Goal: Information Seeking & Learning: Learn about a topic

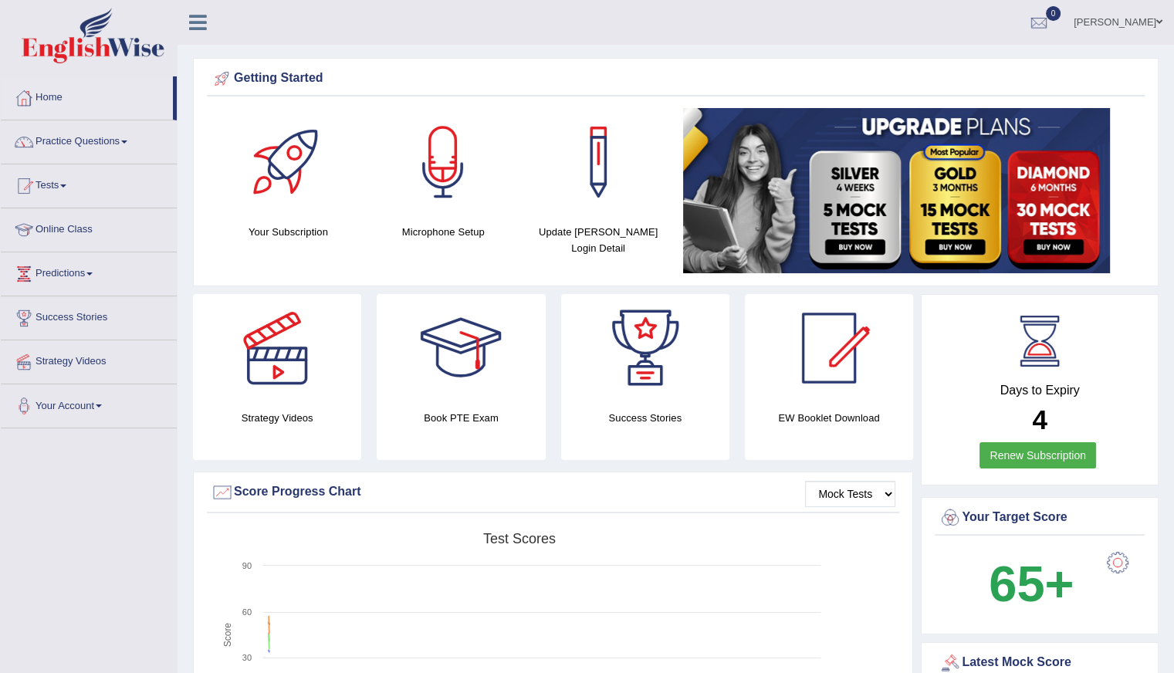
click at [88, 234] on link "Online Class" at bounding box center [89, 227] width 176 height 39
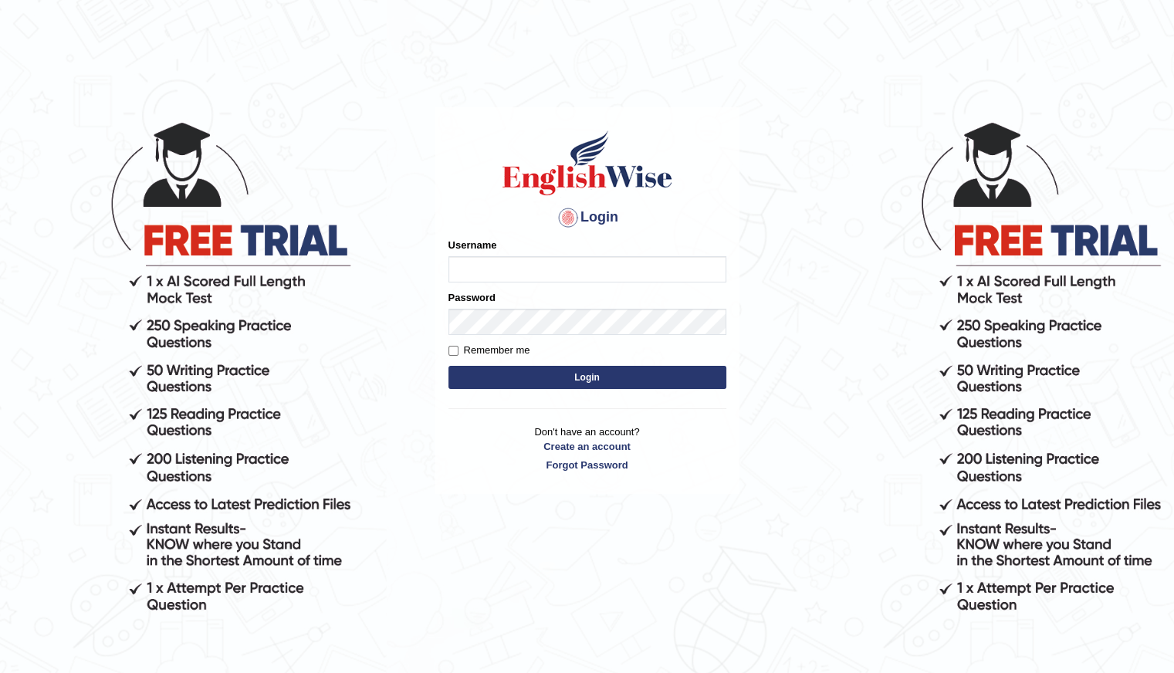
click at [530, 264] on input "Username" at bounding box center [587, 269] width 278 height 26
type input "Shani221"
click at [445, 475] on div "Login Please fix the following errors: Username Shani221 Password Remember me L…" at bounding box center [587, 300] width 304 height 387
click at [602, 384] on button "Login" at bounding box center [587, 377] width 278 height 23
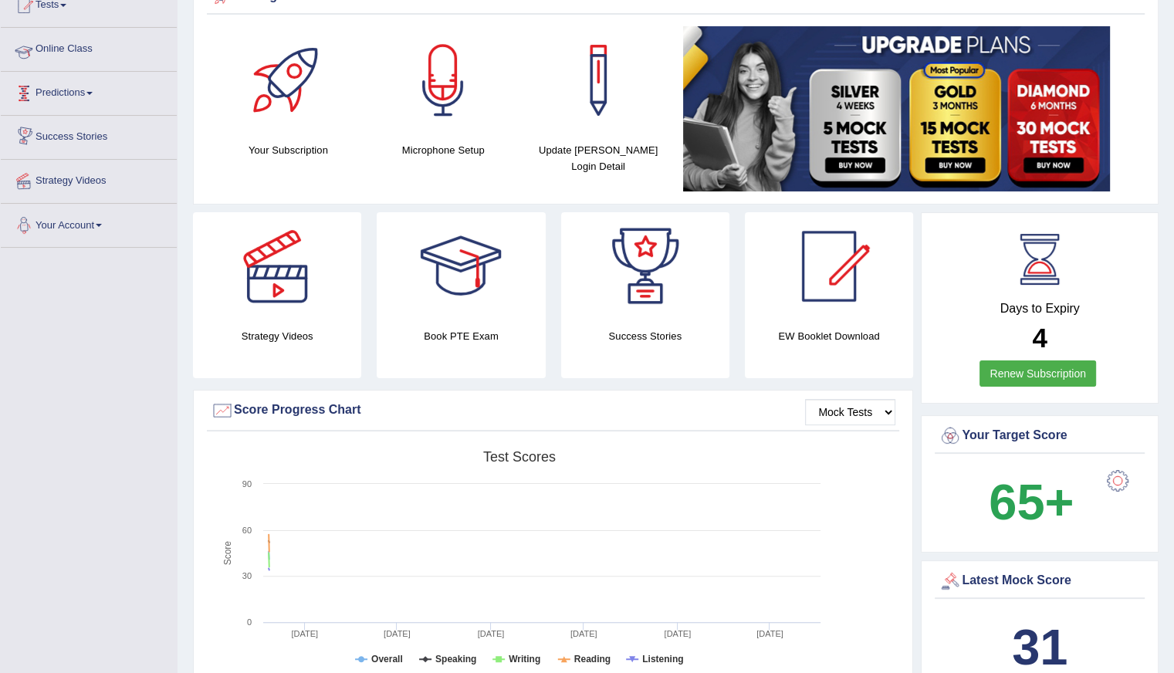
scroll to position [154, 0]
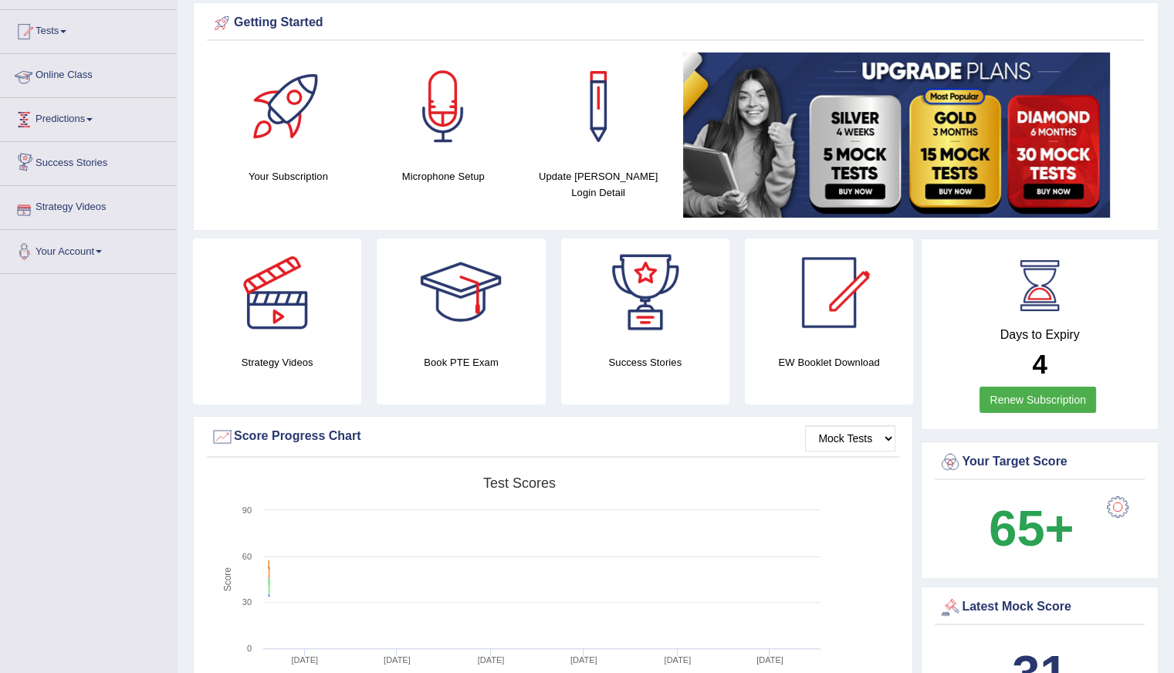
click at [108, 75] on link "Online Class" at bounding box center [89, 73] width 176 height 39
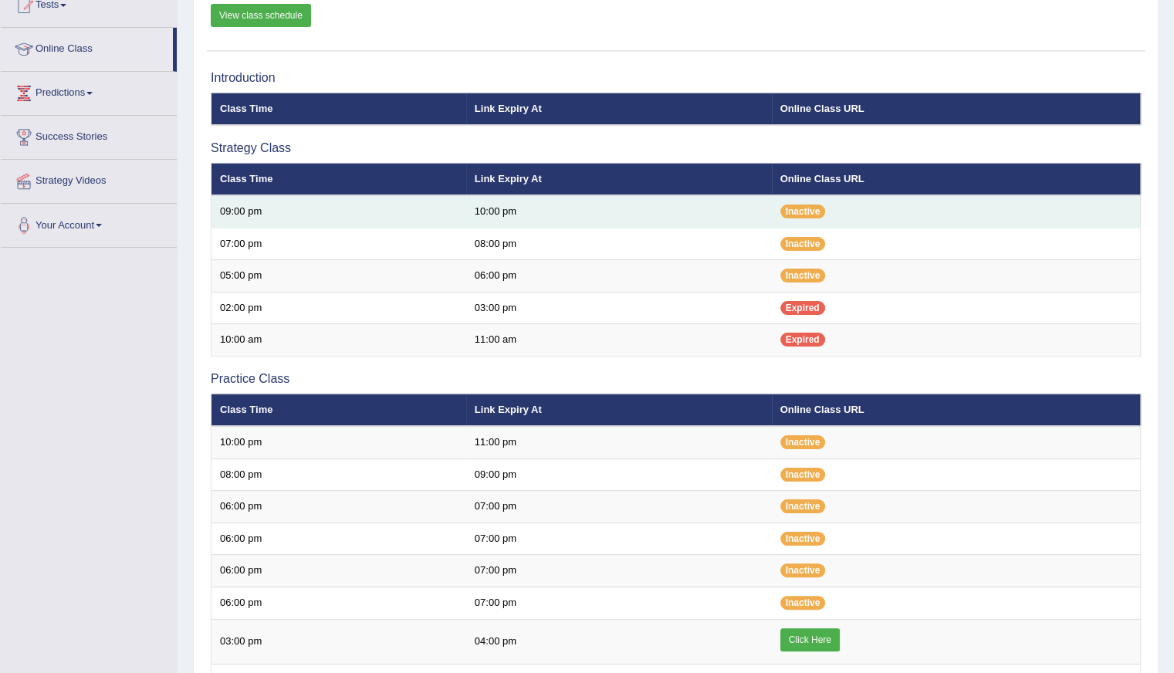
scroll to position [154, 0]
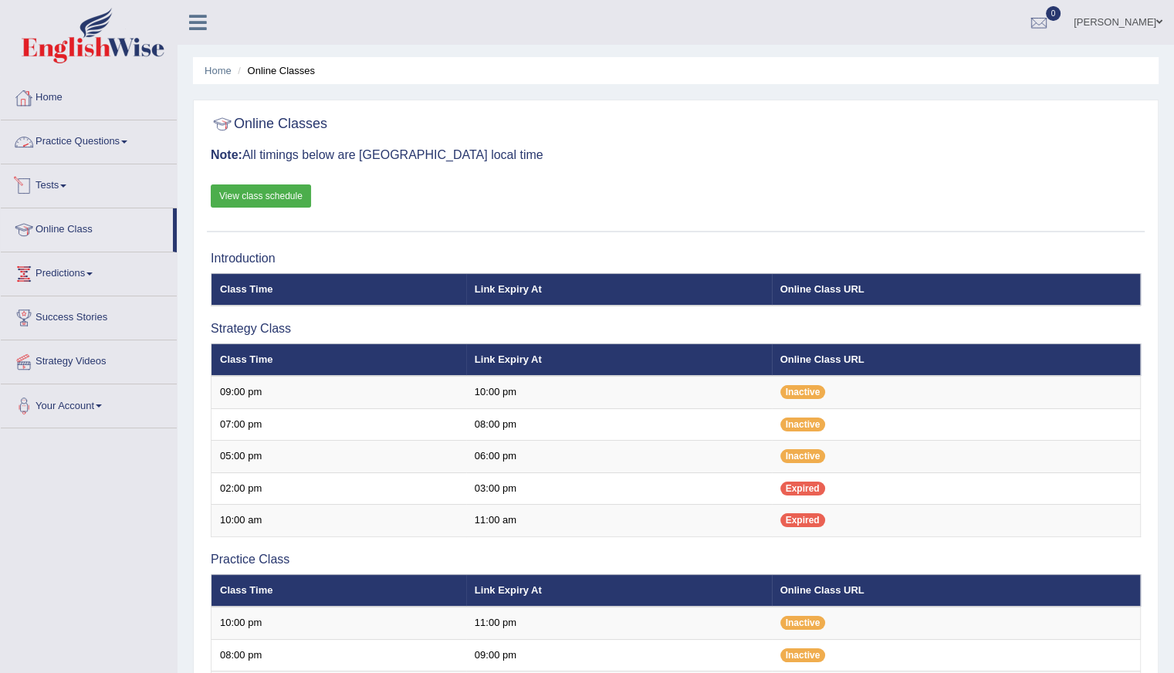
click at [66, 90] on link "Home" at bounding box center [89, 95] width 176 height 39
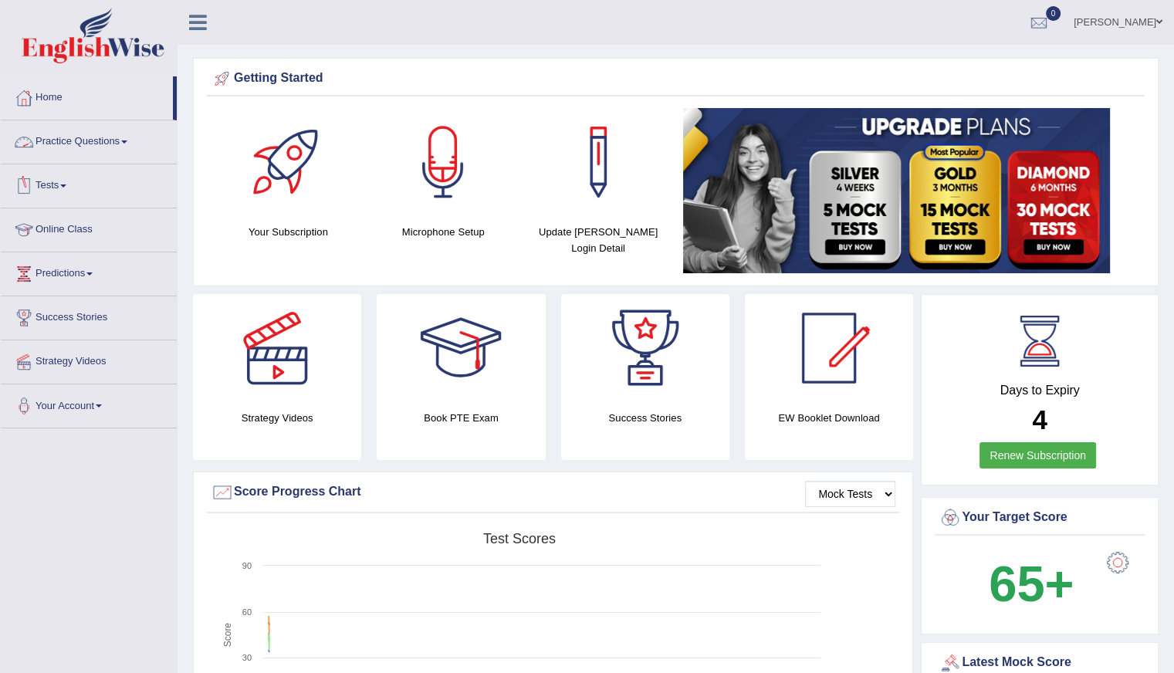
click at [96, 149] on link "Practice Questions" at bounding box center [89, 139] width 176 height 39
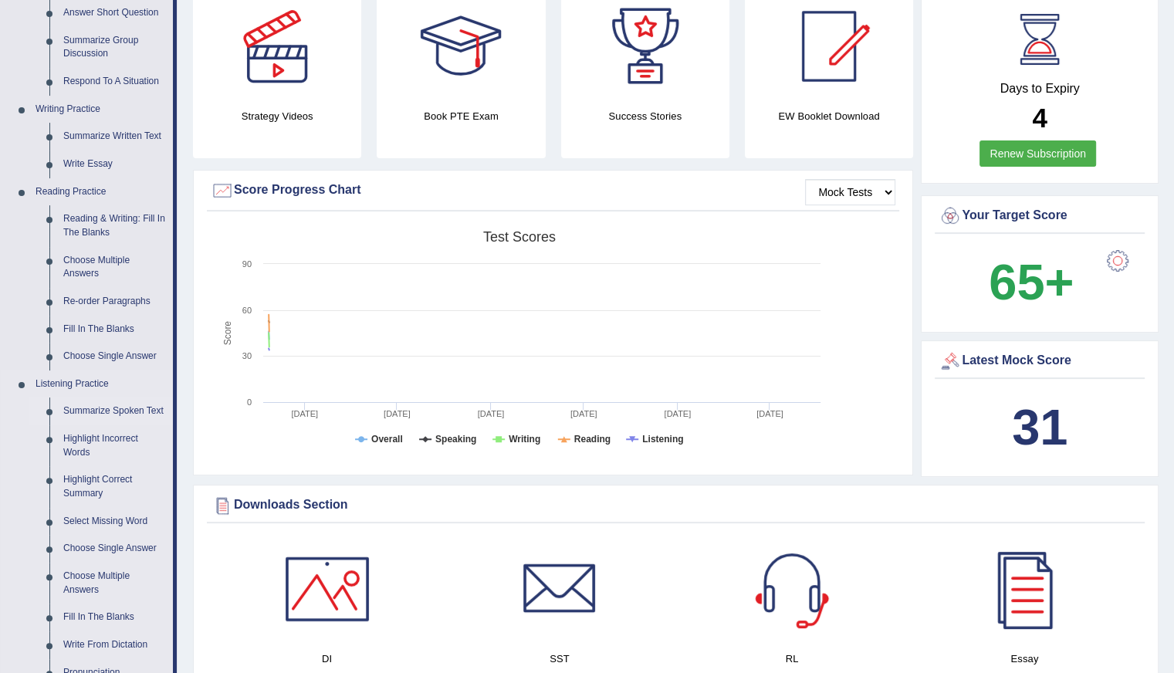
scroll to position [309, 0]
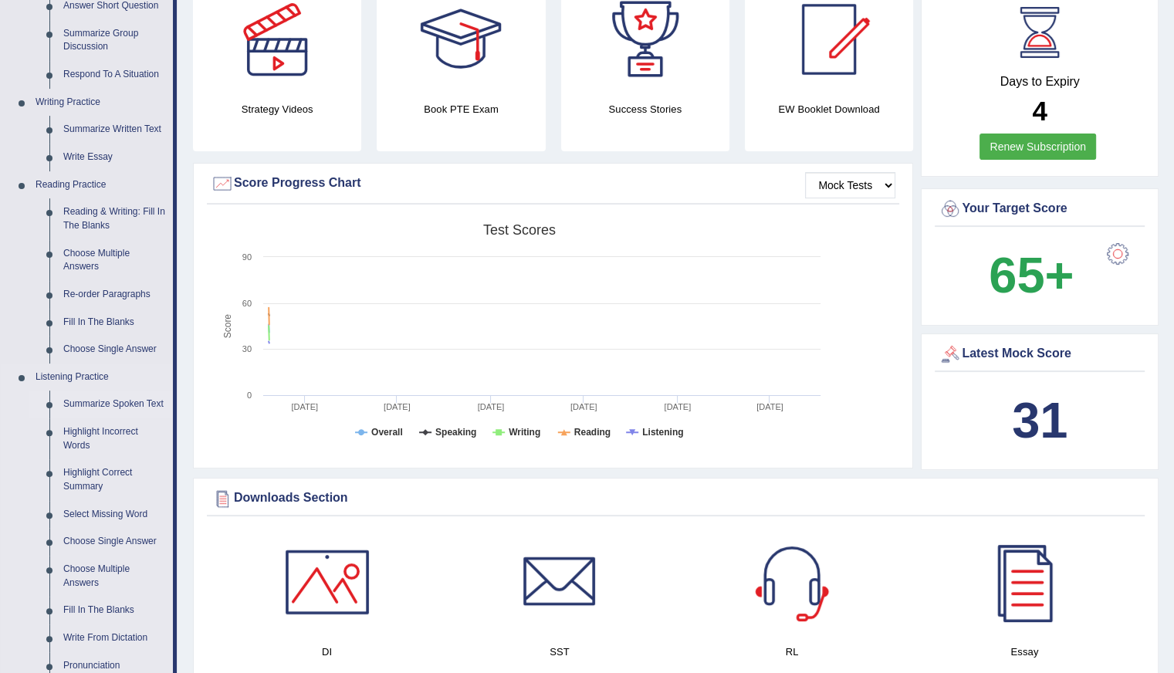
click at [96, 398] on link "Summarize Spoken Text" at bounding box center [114, 404] width 117 height 28
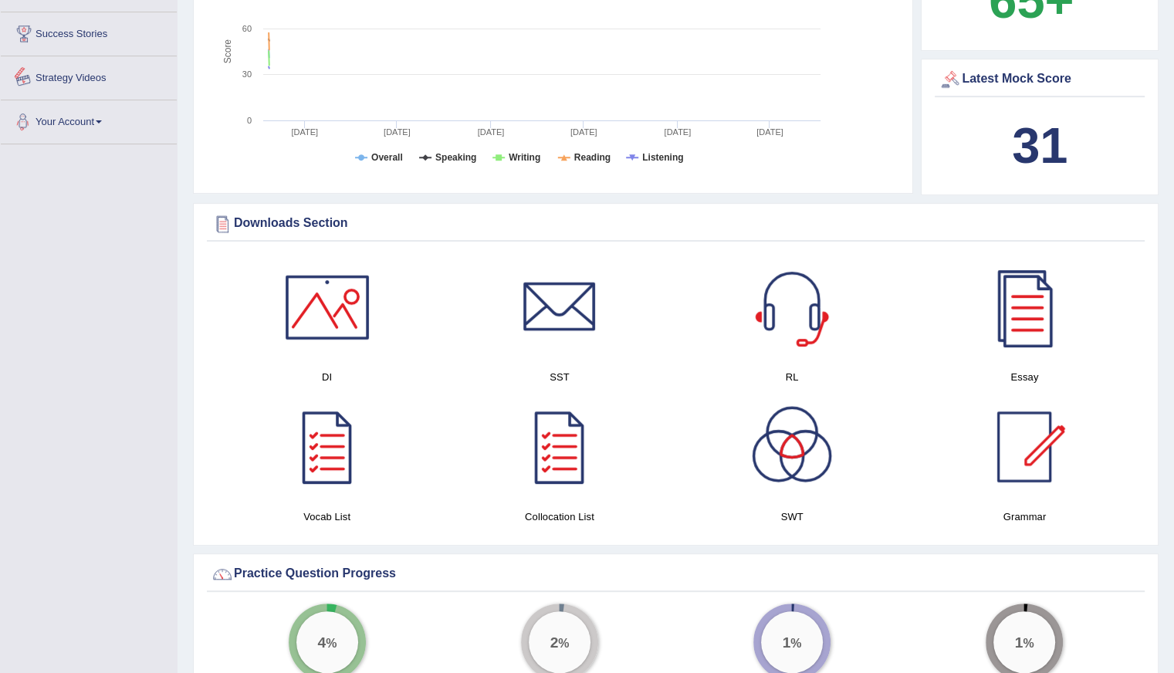
scroll to position [667, 0]
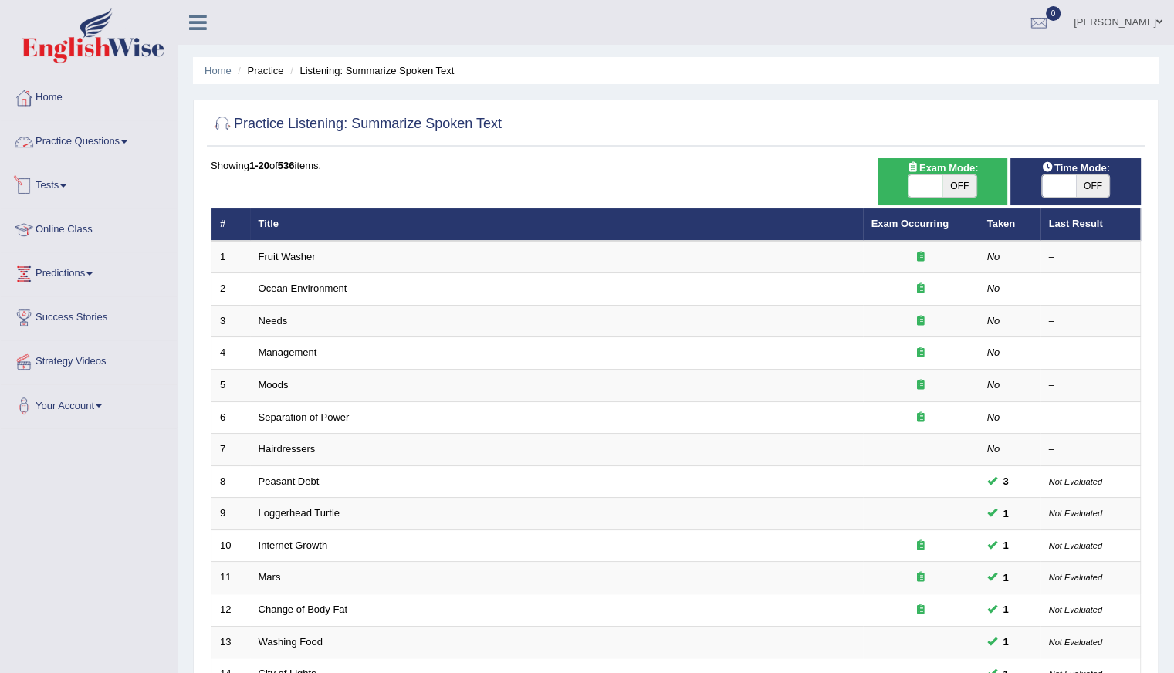
click at [100, 134] on link "Practice Questions" at bounding box center [89, 139] width 176 height 39
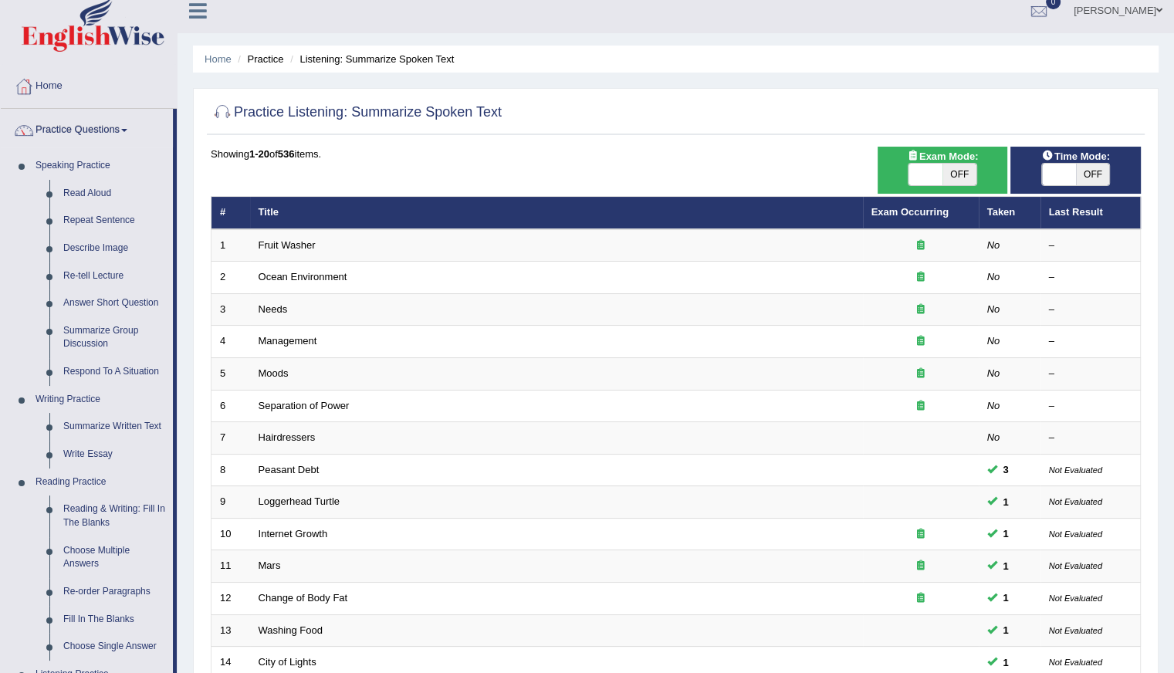
scroll to position [386, 0]
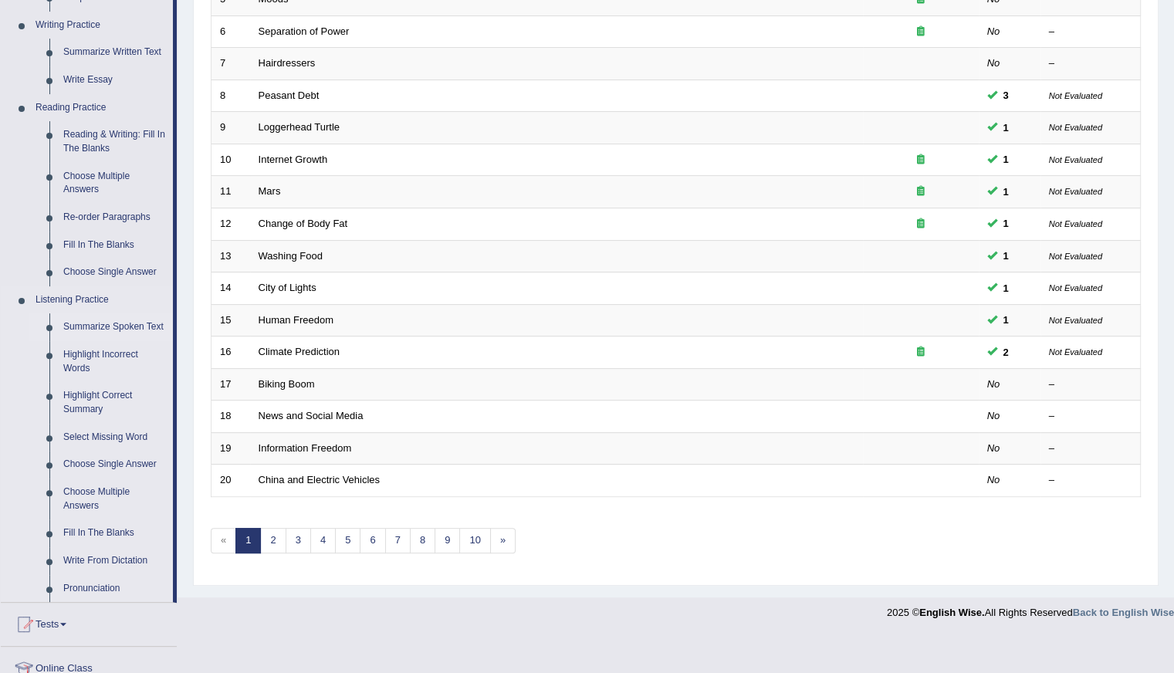
click at [123, 328] on link "Summarize Spoken Text" at bounding box center [114, 327] width 117 height 28
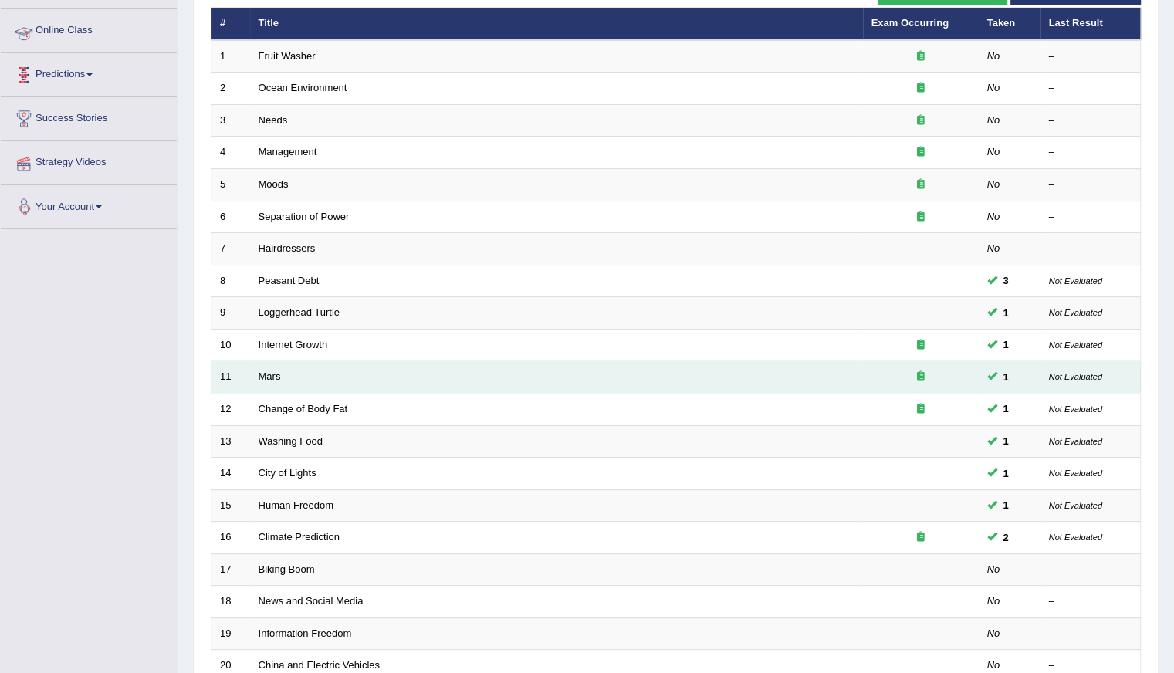
scroll to position [299, 0]
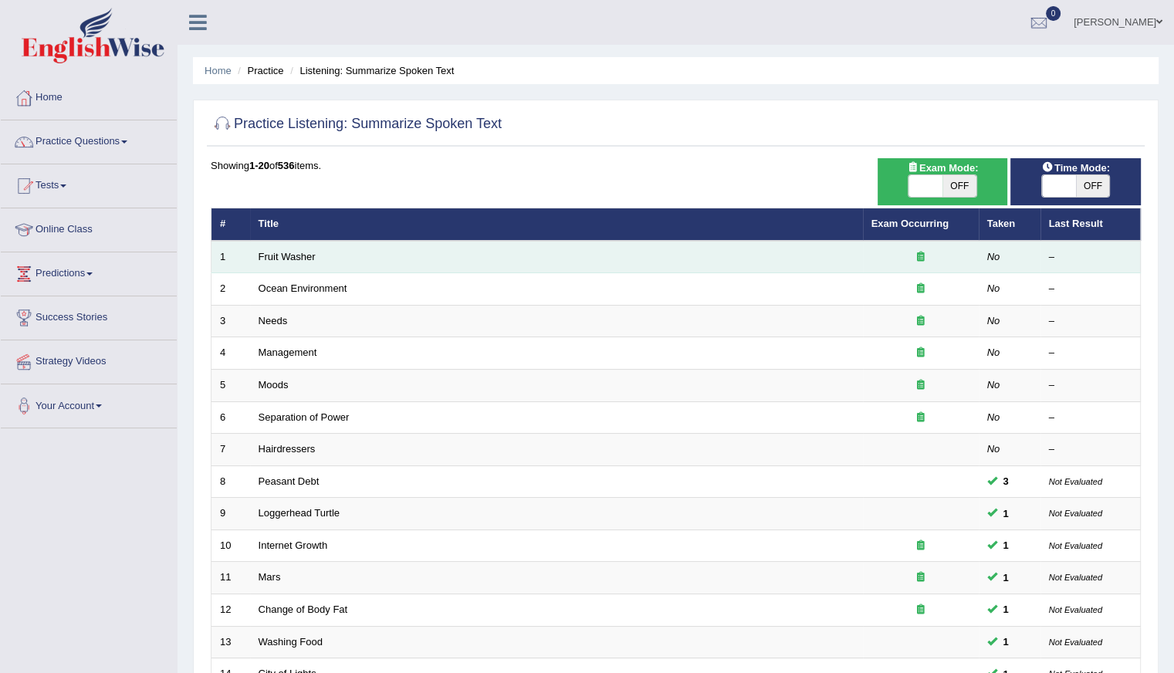
click at [252, 260] on td "Fruit Washer" at bounding box center [556, 257] width 613 height 32
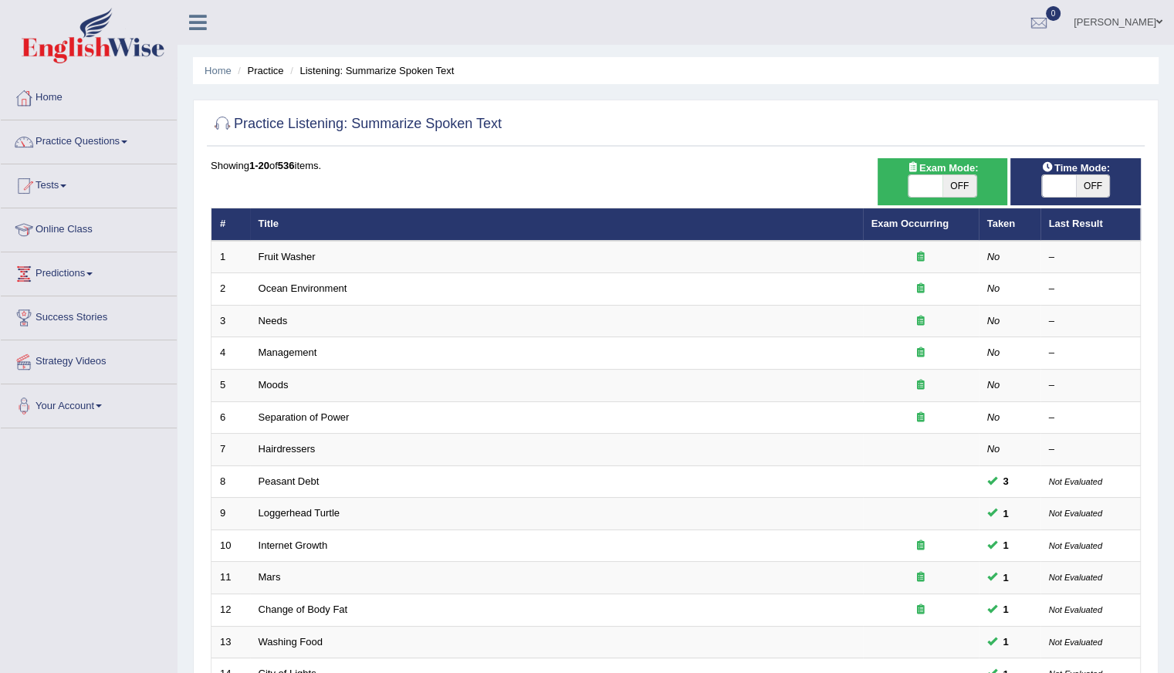
click at [1093, 186] on span "OFF" at bounding box center [1093, 186] width 34 height 22
checkbox input "true"
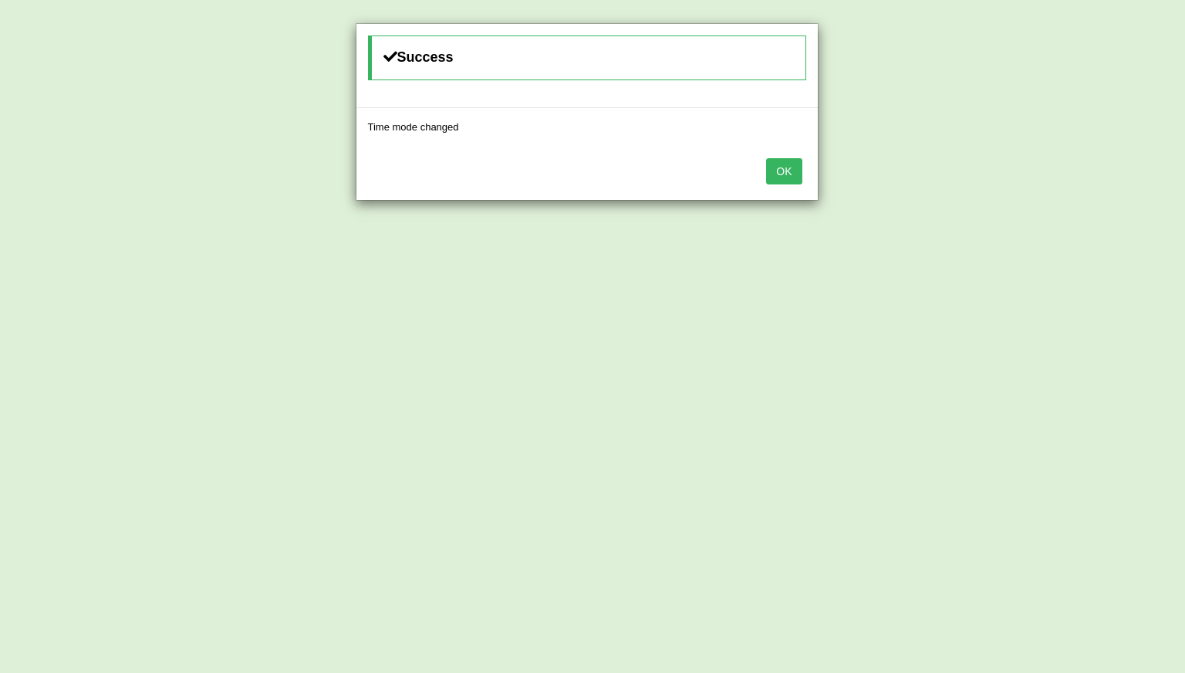
click at [796, 158] on button "OK" at bounding box center [783, 171] width 35 height 26
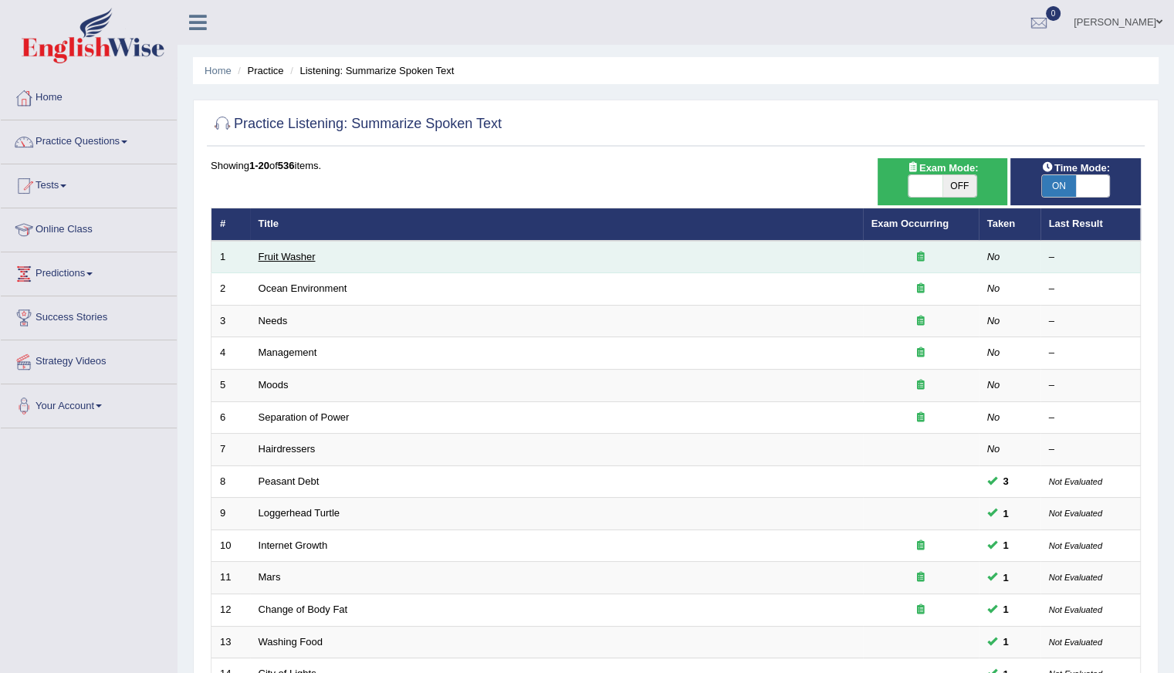
click at [263, 259] on link "Fruit Washer" at bounding box center [287, 257] width 57 height 12
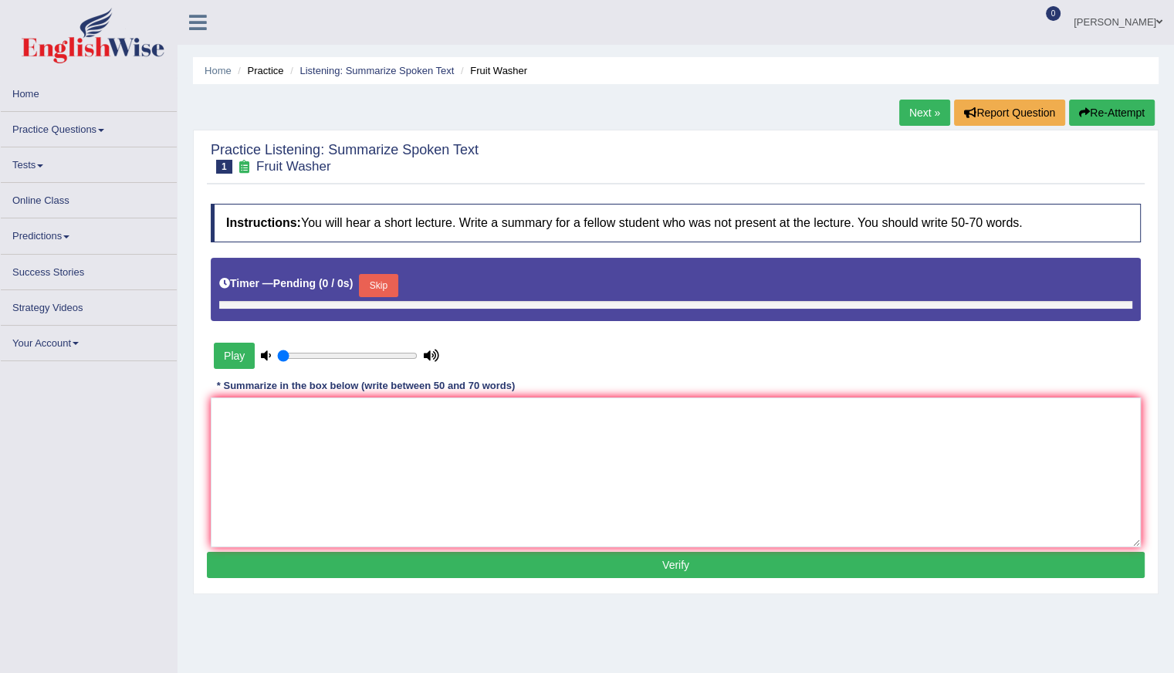
type input "0.95"
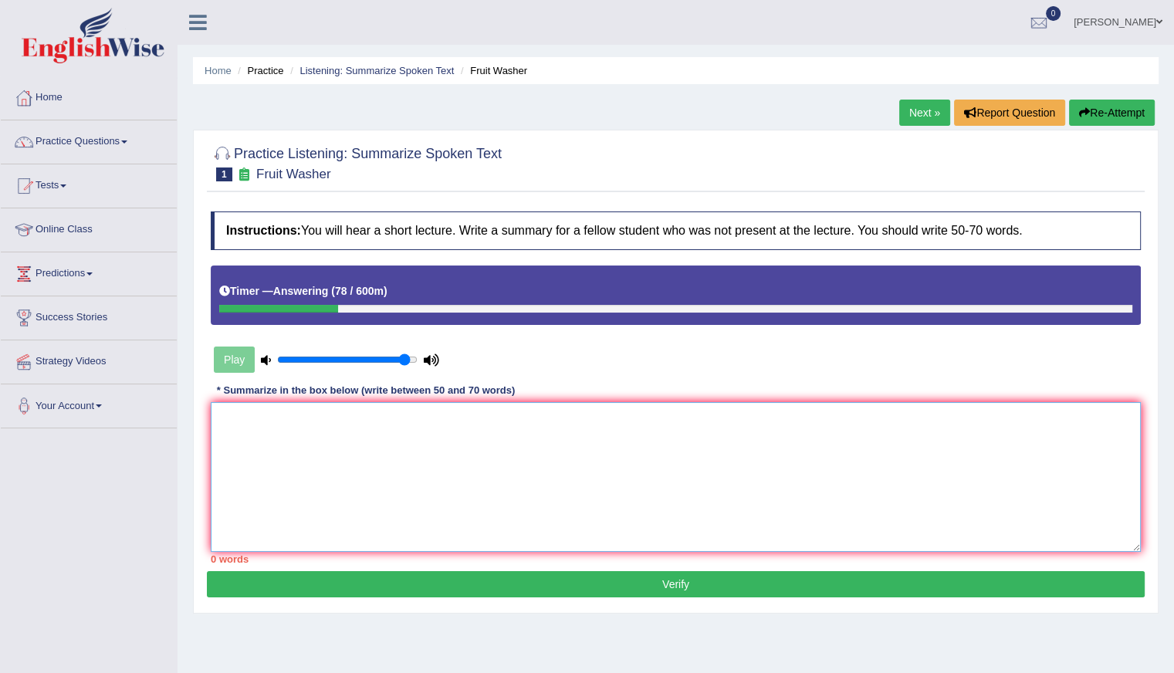
click at [352, 468] on textarea at bounding box center [676, 477] width 930 height 150
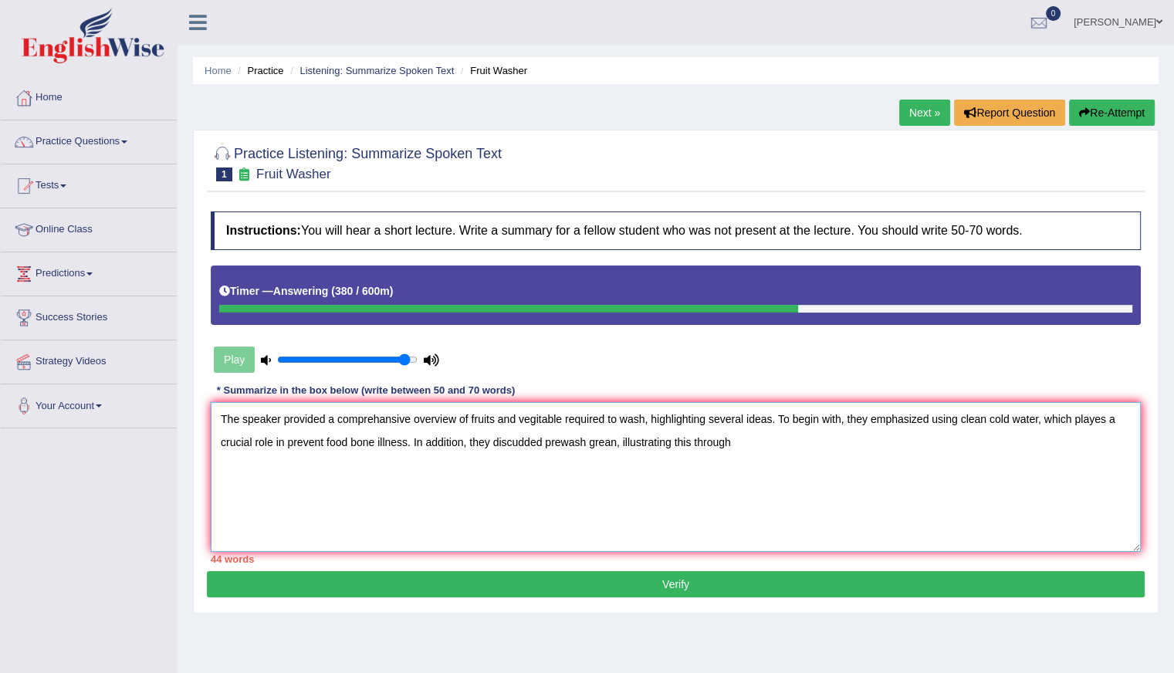
click at [540, 436] on textarea "The speaker provided a comprehansive overview of fruits and vegitable required …" at bounding box center [676, 477] width 930 height 150
click at [618, 439] on textarea "The speaker provided a comprehansive overview of fruits and vegitable required …" at bounding box center [676, 477] width 930 height 150
click at [762, 448] on textarea "The speaker provided a comprehansive overview of fruits and vegitable required …" at bounding box center [676, 477] width 930 height 150
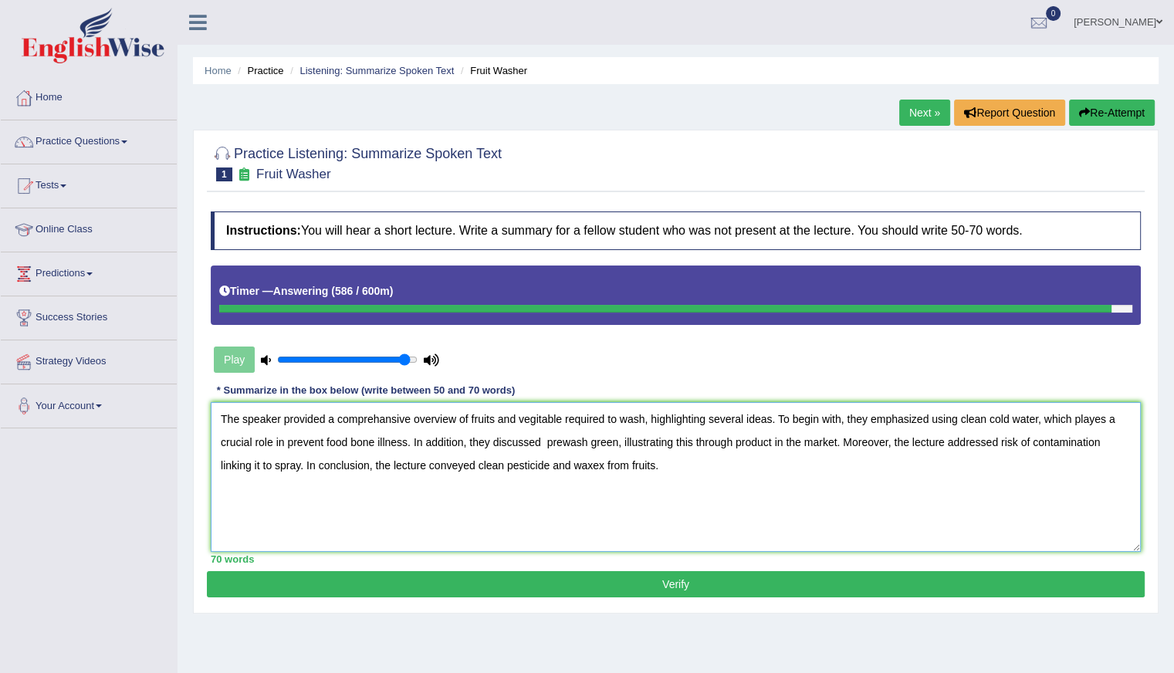
click at [559, 413] on textarea "The speaker provided a comprehansive overview of fruits and vegitable required …" at bounding box center [676, 477] width 930 height 150
type textarea "The speaker provided a comprehansive overview of fruits and vegitables required…"
